Goal: Information Seeking & Learning: Learn about a topic

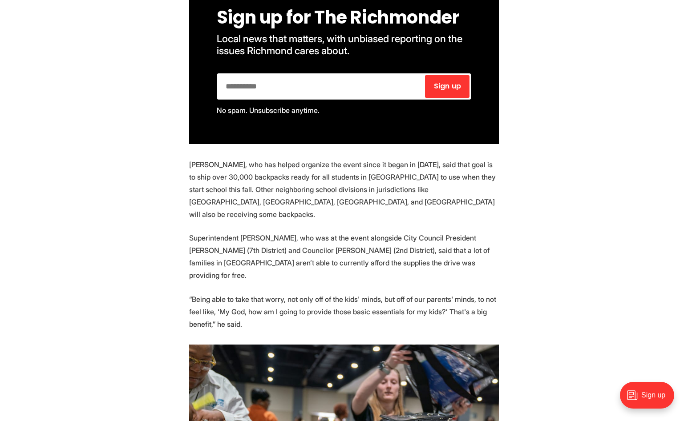
scroll to position [568, 0]
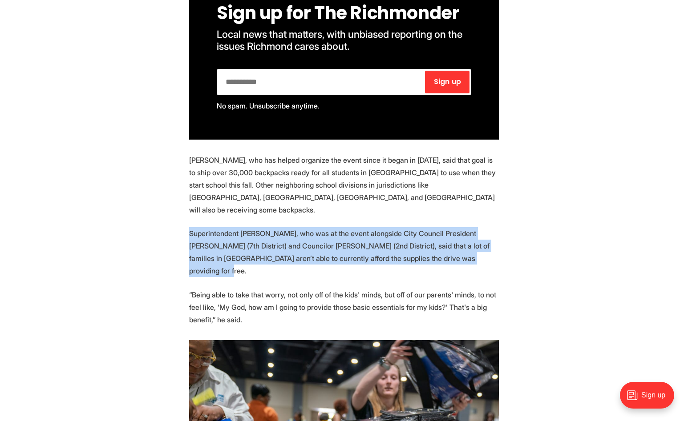
drag, startPoint x: 217, startPoint y: 268, endPoint x: 185, endPoint y: 234, distance: 46.2
click at [185, 234] on section "[US_STATE][GEOGRAPHIC_DATA], in collaboration with a multitude of sponsoring co…" at bounding box center [344, 341] width 688 height 931
click at [187, 229] on section "[US_STATE][GEOGRAPHIC_DATA], in collaboration with a multitude of sponsoring co…" at bounding box center [344, 341] width 688 height 931
drag, startPoint x: 187, startPoint y: 229, endPoint x: 241, endPoint y: 280, distance: 73.6
click at [241, 280] on section "[US_STATE][GEOGRAPHIC_DATA], in collaboration with a multitude of sponsoring co…" at bounding box center [344, 341] width 688 height 931
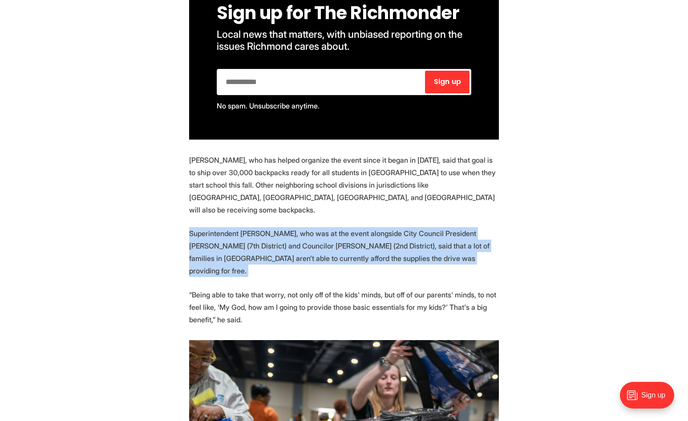
click at [232, 265] on p "Superintendent [PERSON_NAME], who was at the event alongside City Council Presi…" at bounding box center [344, 252] width 310 height 50
drag, startPoint x: 224, startPoint y: 271, endPoint x: 185, endPoint y: 223, distance: 61.3
click at [185, 223] on section "[US_STATE][GEOGRAPHIC_DATA], in collaboration with a multitude of sponsoring co…" at bounding box center [344, 341] width 688 height 931
click at [186, 229] on section "[US_STATE][GEOGRAPHIC_DATA], in collaboration with a multitude of sponsoring co…" at bounding box center [344, 341] width 688 height 931
drag, startPoint x: 186, startPoint y: 229, endPoint x: 230, endPoint y: 270, distance: 61.0
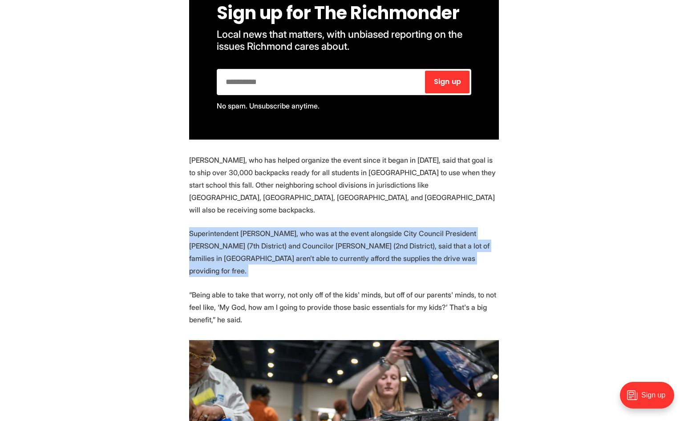
click at [230, 270] on section "[US_STATE][GEOGRAPHIC_DATA], in collaboration with a multitude of sponsoring co…" at bounding box center [344, 341] width 688 height 931
click at [230, 270] on p "Superintendent [PERSON_NAME], who was at the event alongside City Council Presi…" at bounding box center [344, 252] width 310 height 50
drag, startPoint x: 230, startPoint y: 270, endPoint x: 160, endPoint y: 224, distance: 84.5
click at [160, 224] on section "[US_STATE][GEOGRAPHIC_DATA], in collaboration with a multitude of sponsoring co…" at bounding box center [344, 341] width 688 height 931
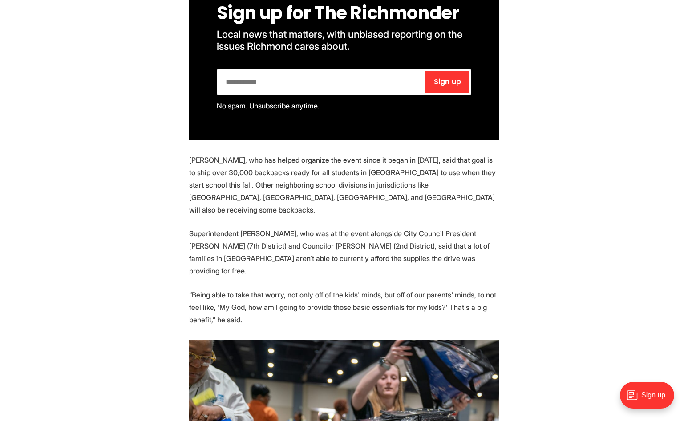
click at [190, 232] on p "Superintendent [PERSON_NAME], who was at the event alongside City Council Presi…" at bounding box center [344, 252] width 310 height 50
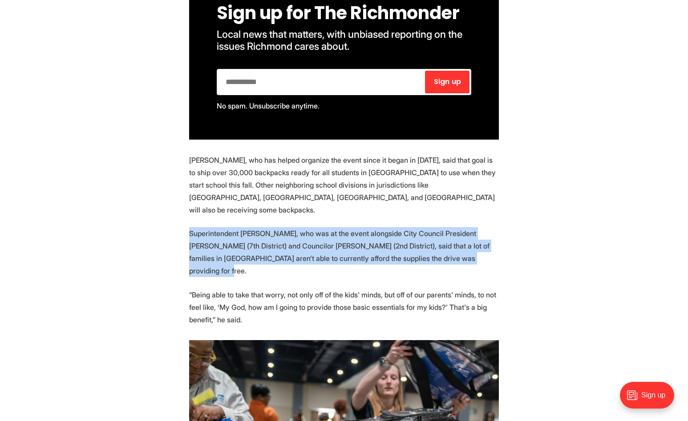
drag, startPoint x: 190, startPoint y: 232, endPoint x: 214, endPoint y: 270, distance: 45.2
click at [214, 270] on p "Superintendent [PERSON_NAME], who was at the event alongside City Council Presi…" at bounding box center [344, 252] width 310 height 50
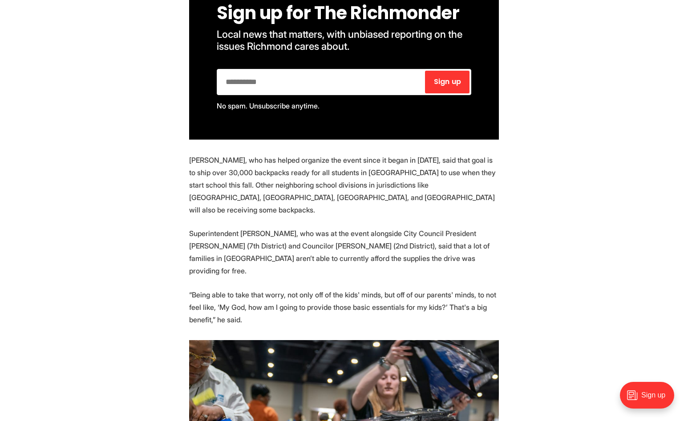
click at [216, 271] on p "Superintendent [PERSON_NAME], who was at the event alongside City Council Presi…" at bounding box center [344, 252] width 310 height 50
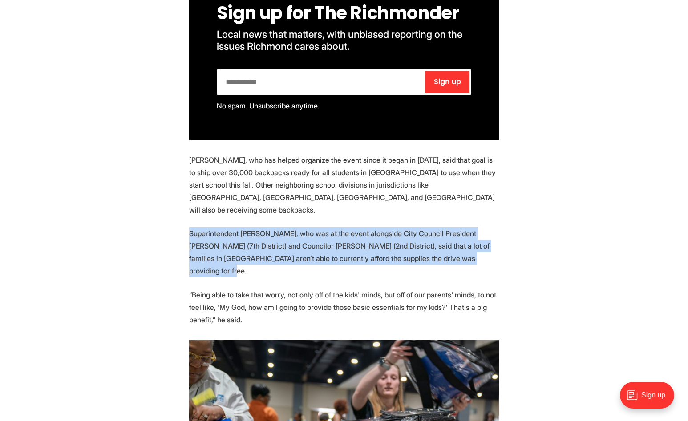
drag, startPoint x: 216, startPoint y: 271, endPoint x: 183, endPoint y: 235, distance: 48.8
click at [183, 235] on section "[US_STATE][GEOGRAPHIC_DATA], in collaboration with a multitude of sponsoring co…" at bounding box center [344, 341] width 688 height 931
drag, startPoint x: 183, startPoint y: 235, endPoint x: 237, endPoint y: 267, distance: 62.4
click at [237, 267] on section "[US_STATE][GEOGRAPHIC_DATA], in collaboration with a multitude of sponsoring co…" at bounding box center [344, 341] width 688 height 931
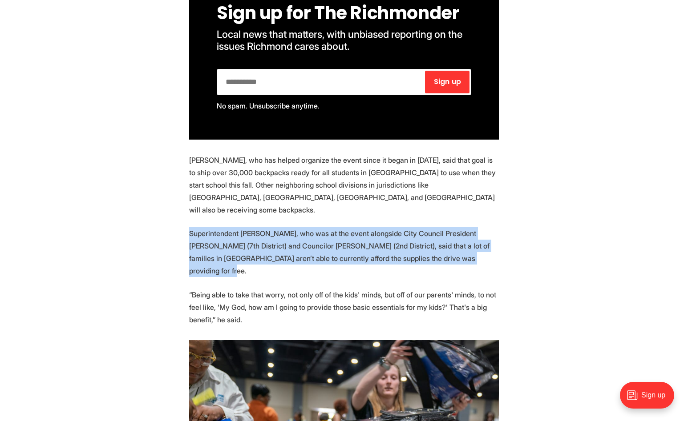
click at [225, 269] on p "Superintendent [PERSON_NAME], who was at the event alongside City Council Presi…" at bounding box center [344, 252] width 310 height 50
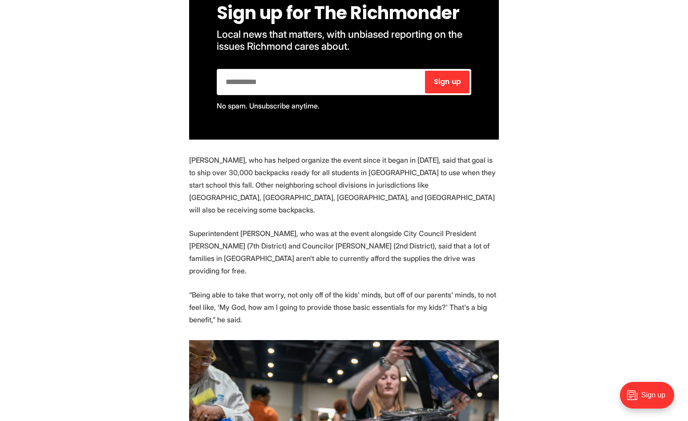
click at [225, 268] on p "Superintendent [PERSON_NAME], who was at the event alongside City Council Presi…" at bounding box center [344, 252] width 310 height 50
drag, startPoint x: 225, startPoint y: 268, endPoint x: 215, endPoint y: 272, distance: 10.7
click at [215, 272] on p "Superintendent [PERSON_NAME], who was at the event alongside City Council Presi…" at bounding box center [344, 252] width 310 height 50
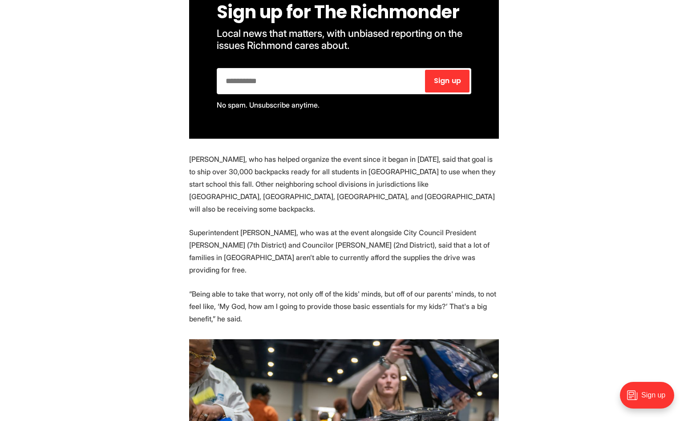
drag, startPoint x: 293, startPoint y: 318, endPoint x: 189, endPoint y: 172, distance: 178.9
click at [189, 172] on section "[US_STATE][GEOGRAPHIC_DATA], in collaboration with a multitude of sponsoring co…" at bounding box center [344, 340] width 688 height 931
click at [189, 172] on p "[PERSON_NAME], who has helped organize the event since it began in [DATE], said…" at bounding box center [344, 184] width 310 height 62
click at [186, 170] on section "[US_STATE][GEOGRAPHIC_DATA], in collaboration with a multitude of sponsoring co…" at bounding box center [344, 340] width 688 height 931
drag, startPoint x: 189, startPoint y: 172, endPoint x: 178, endPoint y: 169, distance: 11.0
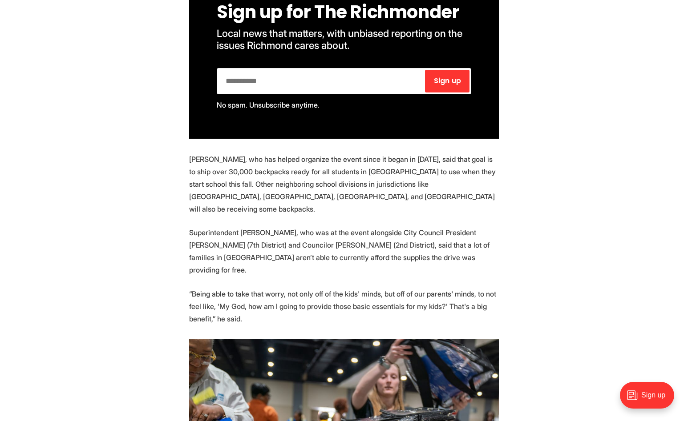
click at [178, 169] on section "[US_STATE][GEOGRAPHIC_DATA], in collaboration with a multitude of sponsoring co…" at bounding box center [344, 340] width 688 height 931
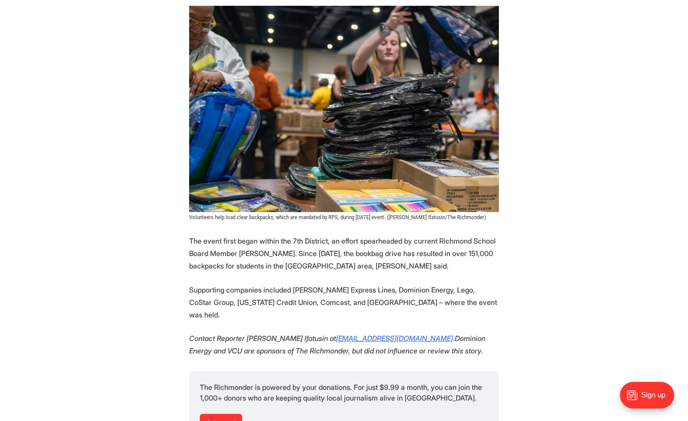
scroll to position [901, 0]
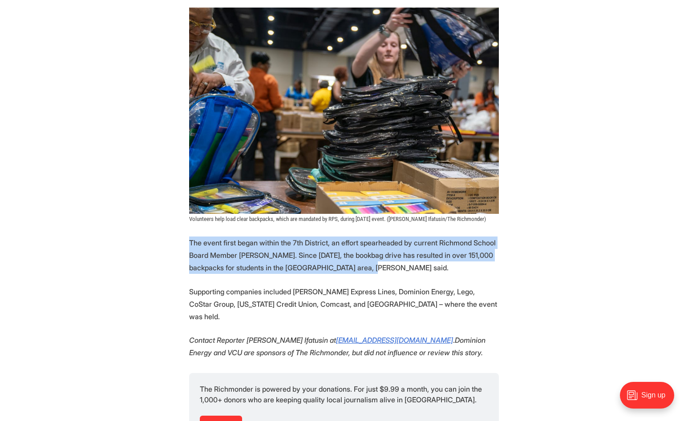
drag, startPoint x: 181, startPoint y: 240, endPoint x: 442, endPoint y: 263, distance: 261.7
click at [442, 263] on section "[US_STATE][GEOGRAPHIC_DATA], in collaboration with a multitude of sponsoring co…" at bounding box center [344, 8] width 688 height 931
click at [433, 268] on p "The event first began within the 7th District, an effort spearheaded by current…" at bounding box center [344, 255] width 310 height 37
drag, startPoint x: 433, startPoint y: 268, endPoint x: 189, endPoint y: 238, distance: 245.5
click at [189, 238] on p "The event first began within the 7th District, an effort spearheaded by current…" at bounding box center [344, 255] width 310 height 37
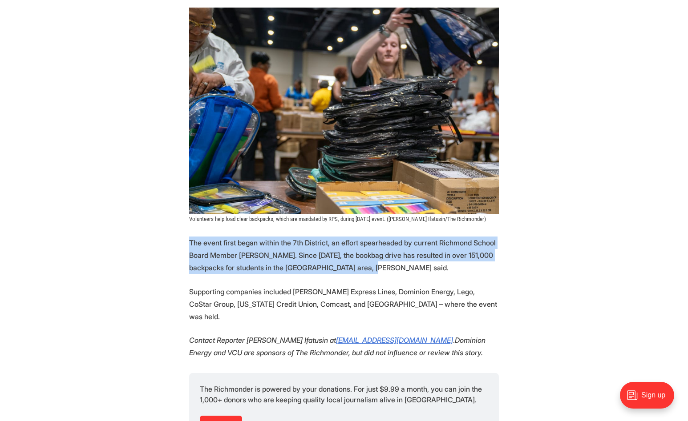
click at [183, 243] on section "[US_STATE][GEOGRAPHIC_DATA], in collaboration with a multitude of sponsoring co…" at bounding box center [344, 8] width 688 height 931
drag, startPoint x: 187, startPoint y: 242, endPoint x: 428, endPoint y: 271, distance: 242.8
click at [428, 271] on section "[US_STATE][GEOGRAPHIC_DATA], in collaboration with a multitude of sponsoring co…" at bounding box center [344, 8] width 688 height 931
click at [428, 271] on p "The event first began within the 7th District, an effort spearheaded by current…" at bounding box center [344, 255] width 310 height 37
click at [423, 273] on p "The event first began within the 7th District, an effort spearheaded by current…" at bounding box center [344, 255] width 310 height 37
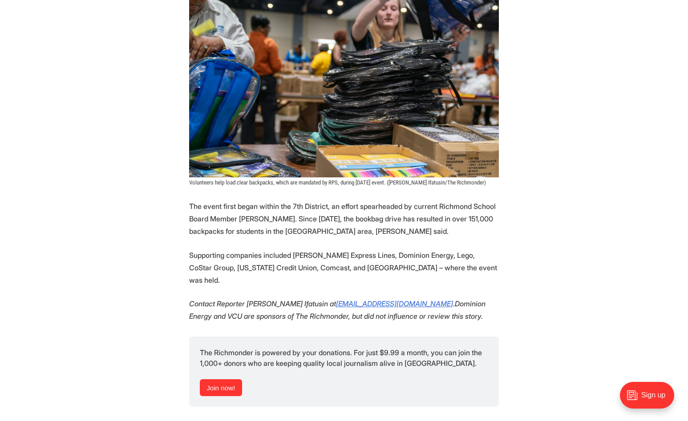
scroll to position [937, 0]
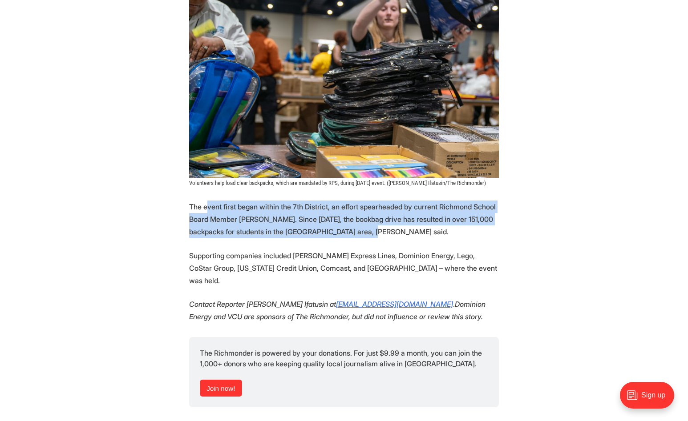
drag, startPoint x: 426, startPoint y: 232, endPoint x: 207, endPoint y: 211, distance: 220.6
click at [207, 211] on p "The event first began within the 7th District, an effort spearheaded by current…" at bounding box center [344, 219] width 310 height 37
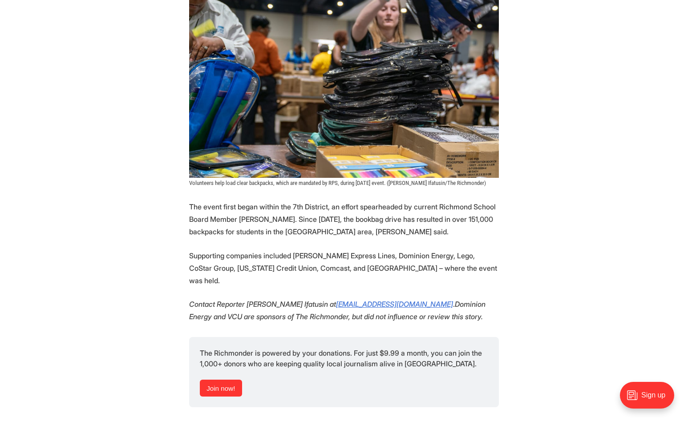
click at [205, 211] on p "The event first began within the 7th District, an effort spearheaded by current…" at bounding box center [344, 219] width 310 height 37
